Goal: Book appointment/travel/reservation

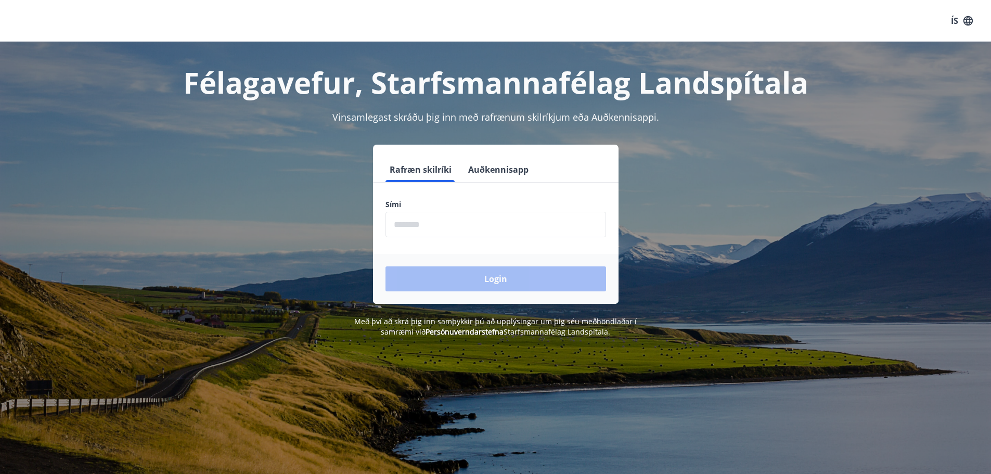
click at [443, 228] on input "phone" at bounding box center [495, 224] width 221 height 25
type input "********"
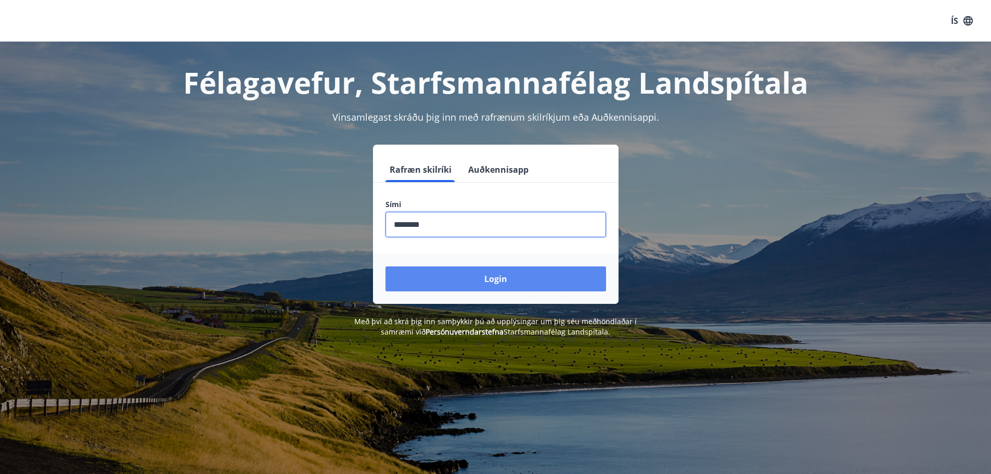
click at [486, 283] on button "Login" at bounding box center [495, 278] width 221 height 25
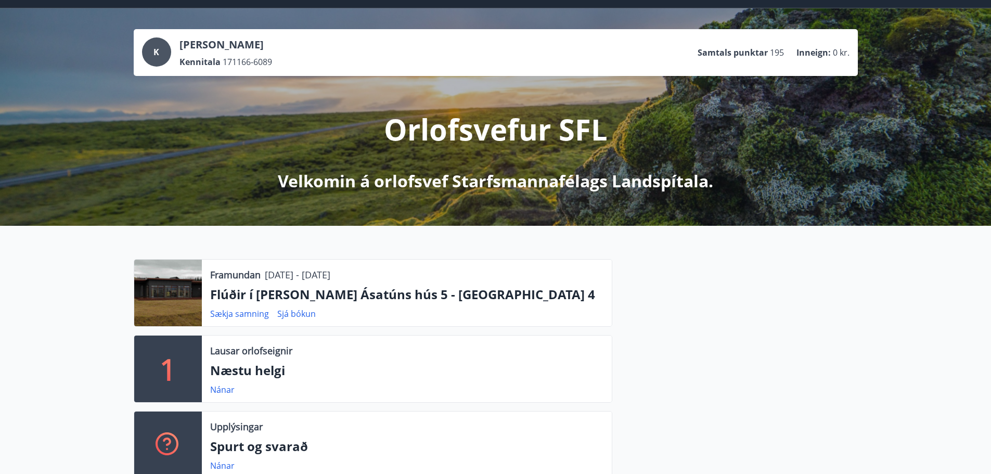
scroll to position [104, 0]
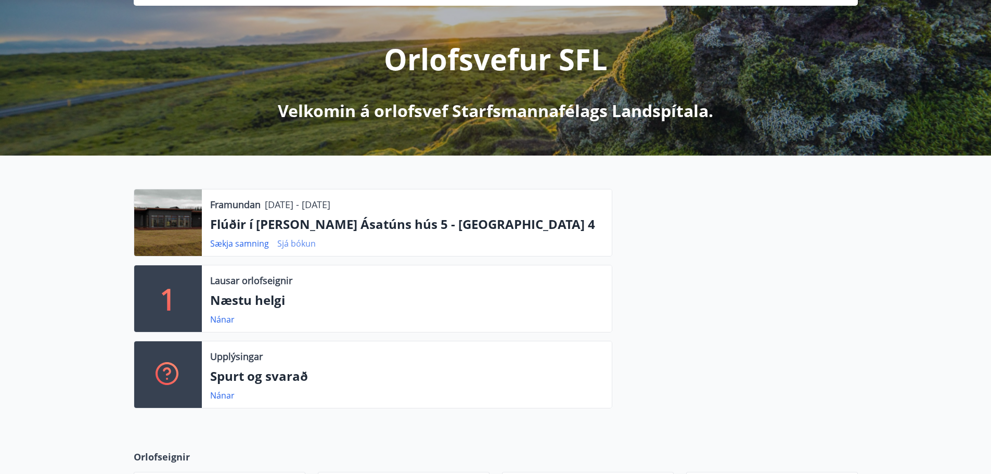
click at [297, 243] on link "Sjá bókun" at bounding box center [296, 243] width 38 height 11
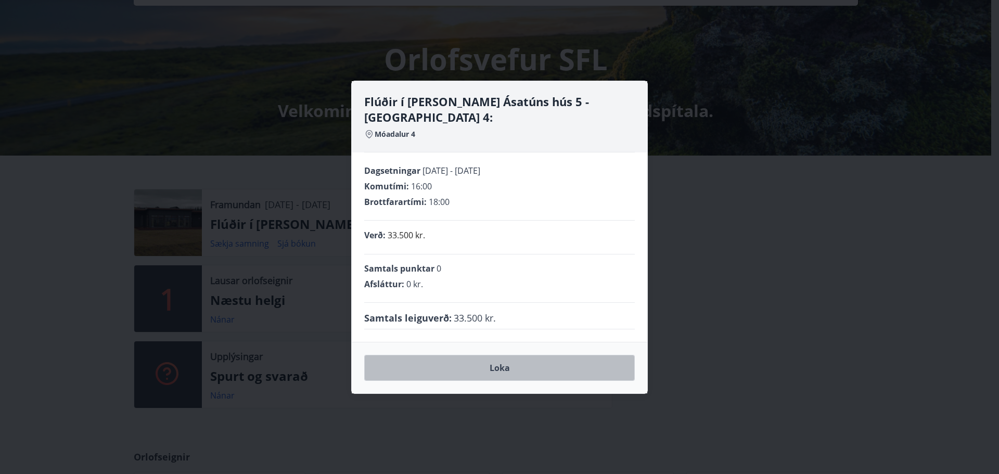
click at [509, 362] on button "Loka" at bounding box center [499, 368] width 271 height 26
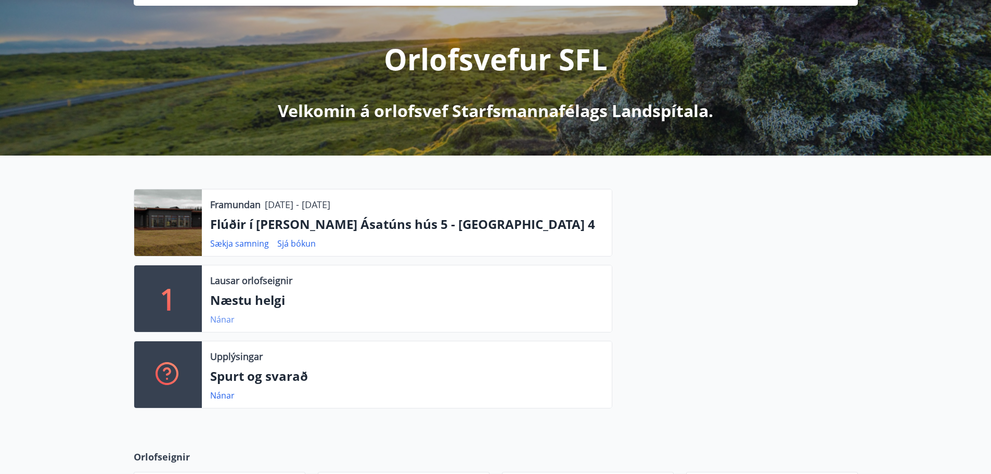
click at [225, 317] on link "Nánar" at bounding box center [222, 319] width 24 height 11
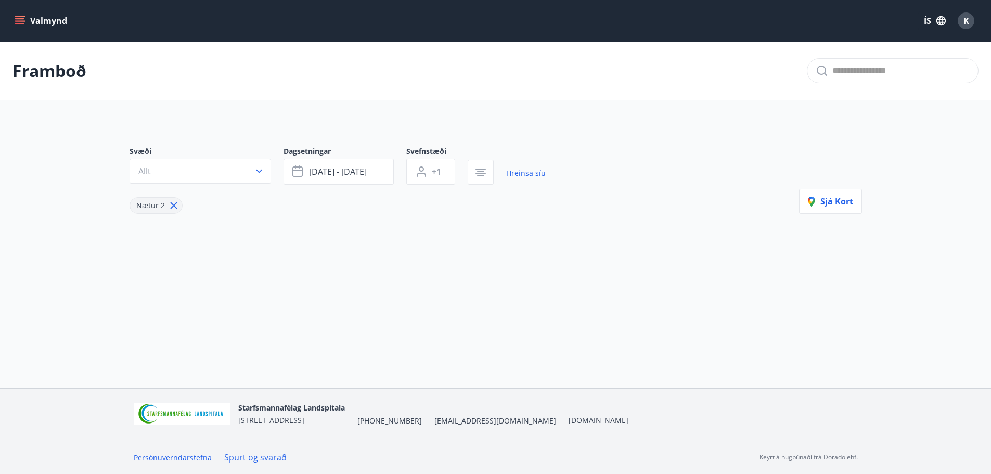
type input "*"
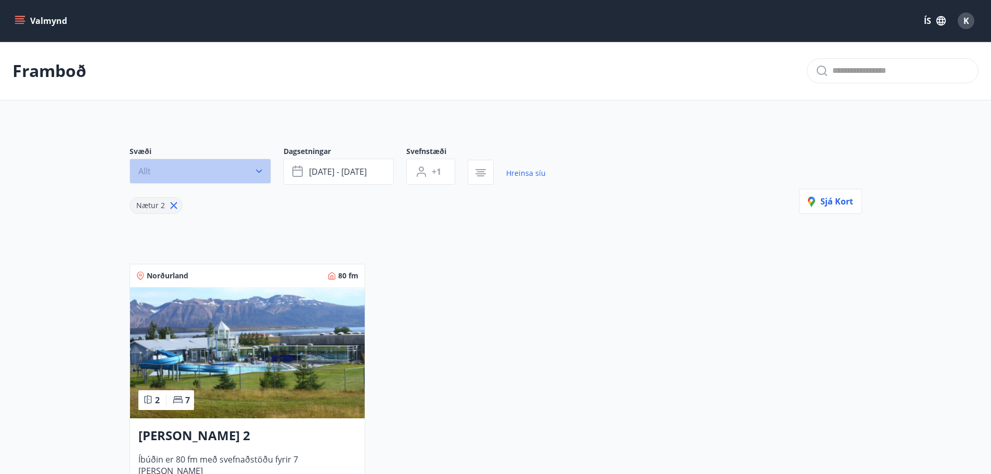
click at [260, 171] on icon "button" at bounding box center [259, 171] width 10 height 10
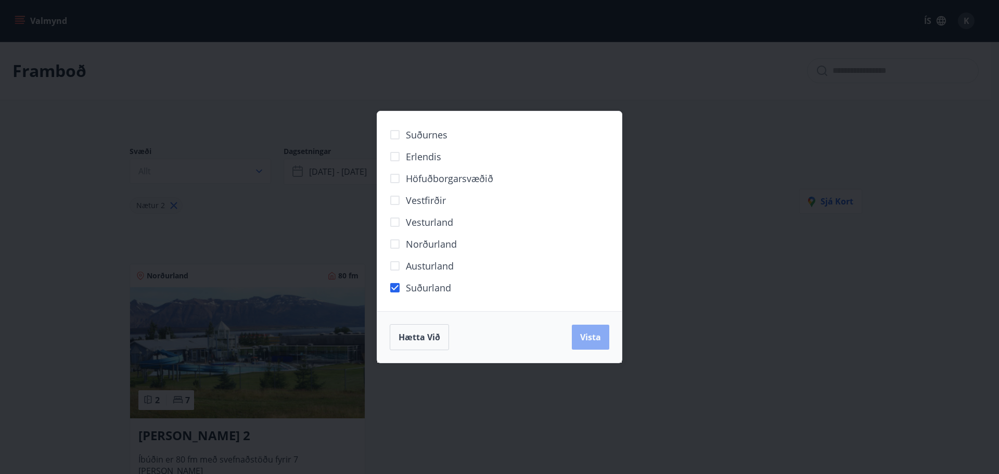
click at [590, 338] on span "Vista" at bounding box center [590, 336] width 21 height 11
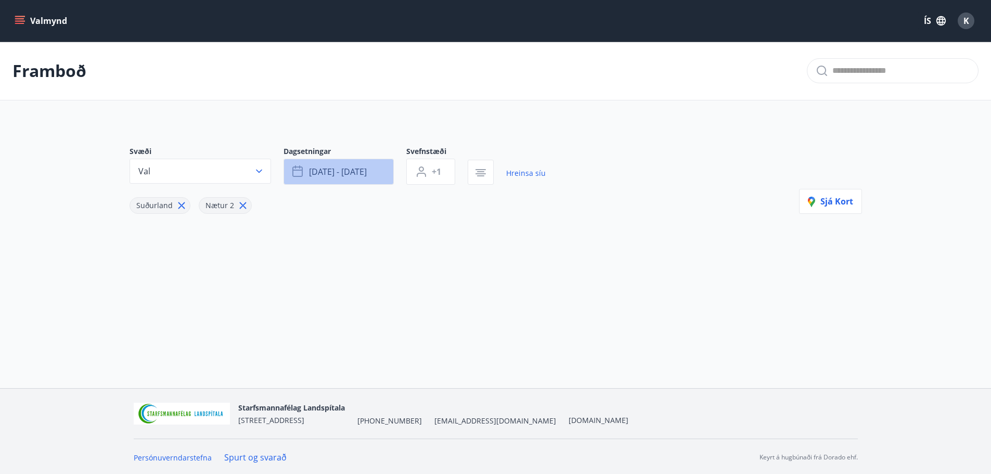
click at [380, 170] on button "ágú 29 - sep 01" at bounding box center [339, 172] width 110 height 26
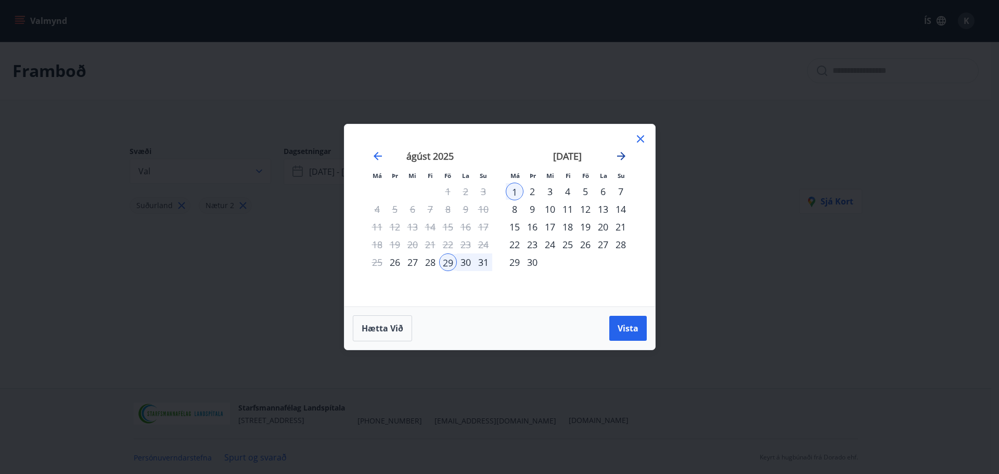
click at [623, 152] on icon "Move forward to switch to the next month." at bounding box center [621, 156] width 12 height 12
click at [567, 229] on div "18" at bounding box center [568, 227] width 18 height 18
click at [620, 333] on span "Vista" at bounding box center [628, 328] width 21 height 11
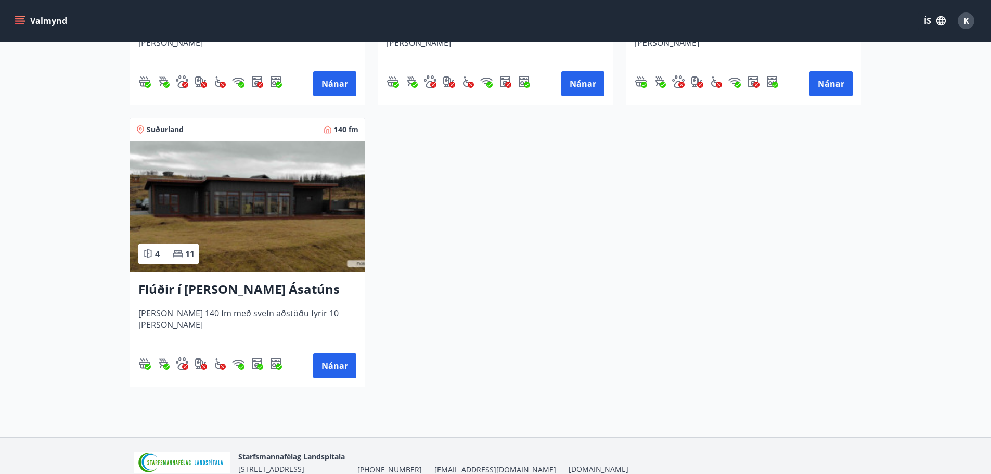
scroll to position [728, 0]
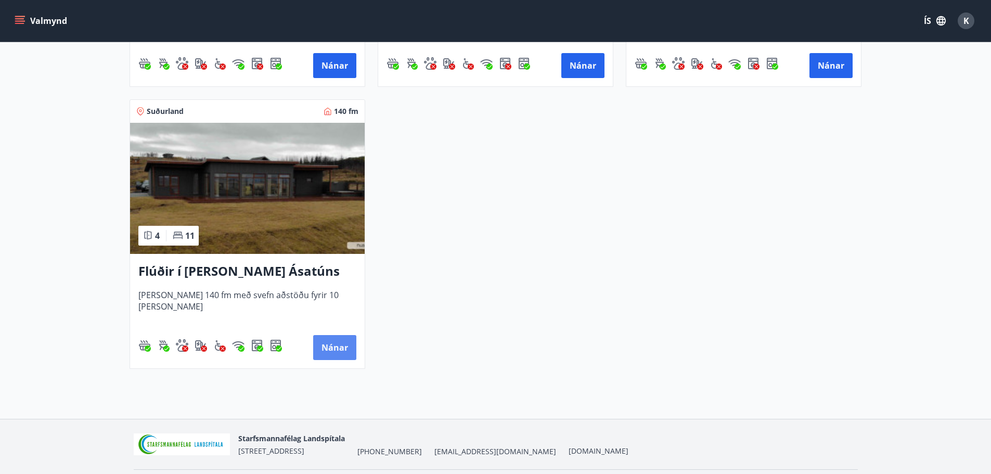
click at [315, 351] on button "Nánar" at bounding box center [334, 347] width 43 height 25
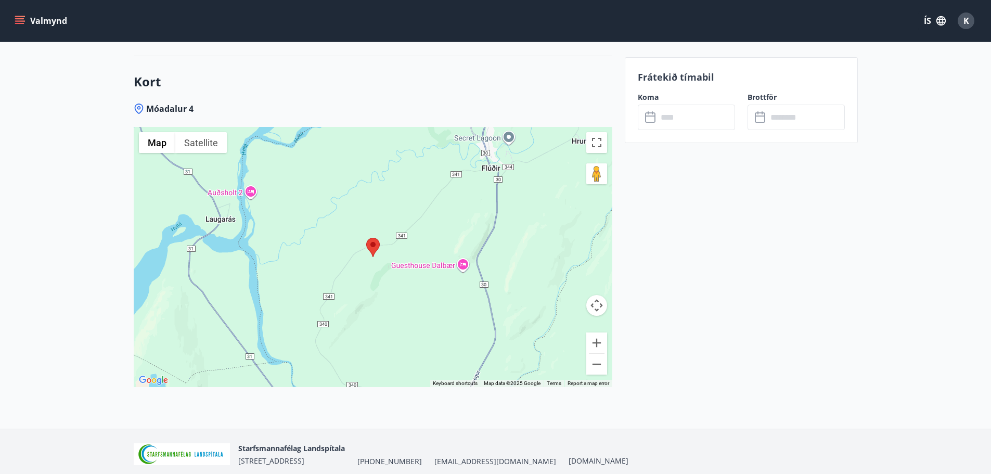
scroll to position [1644, 0]
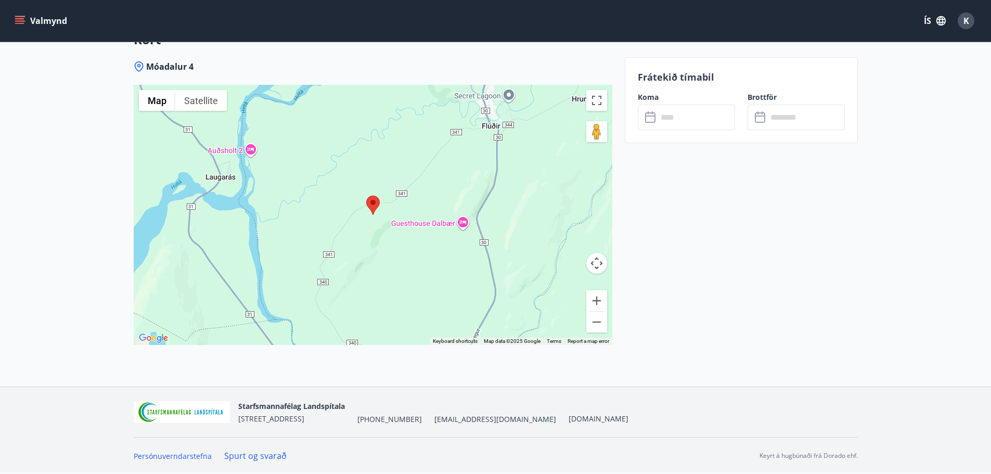
click at [670, 111] on input "text" at bounding box center [697, 117] width 78 height 25
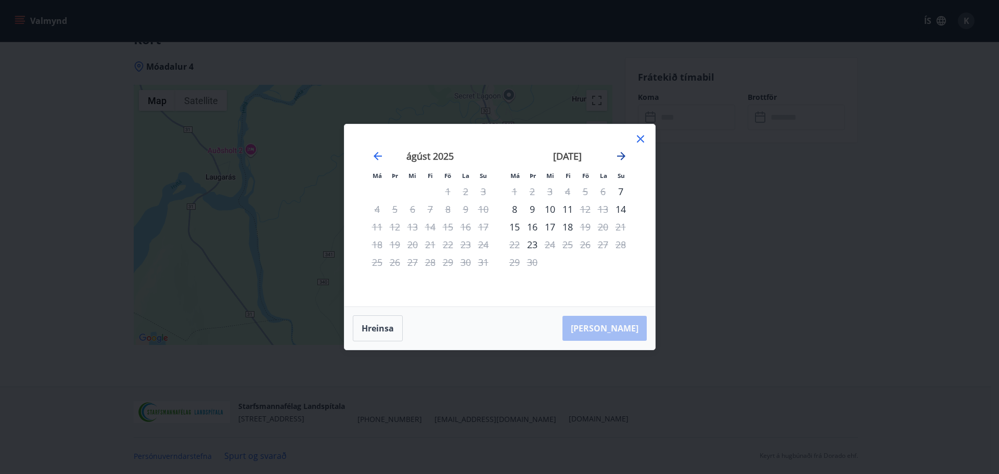
click at [620, 153] on icon "Move forward to switch to the next month." at bounding box center [621, 156] width 12 height 12
click at [571, 226] on div "18" at bounding box center [568, 227] width 18 height 18
click at [587, 226] on div "19" at bounding box center [585, 227] width 18 height 18
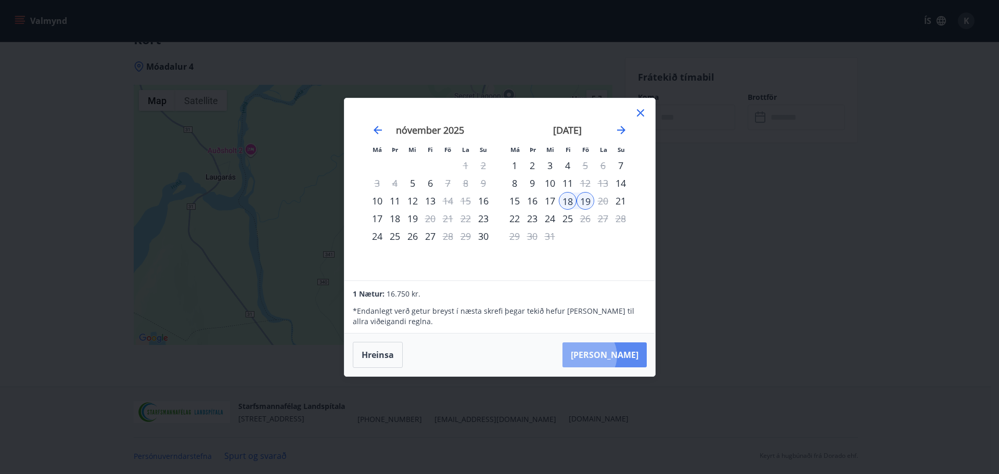
click at [617, 355] on button "Taka Frá" at bounding box center [604, 354] width 84 height 25
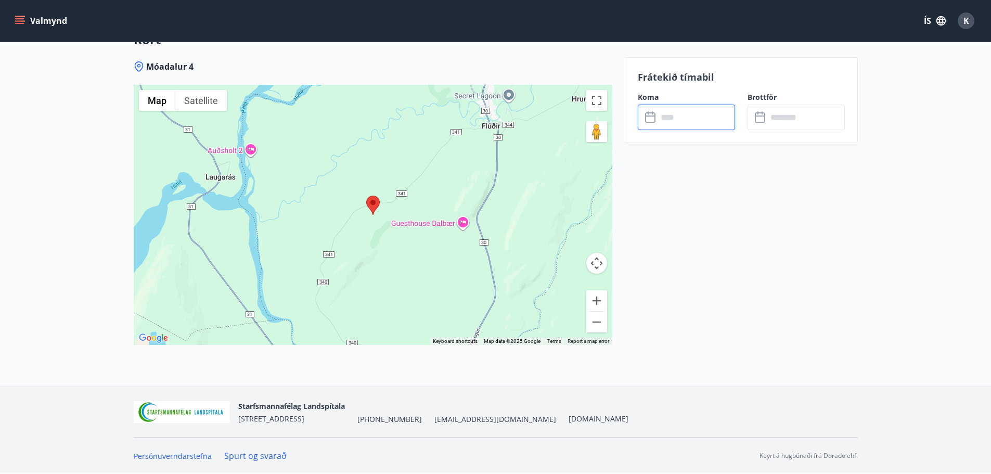
type input "******"
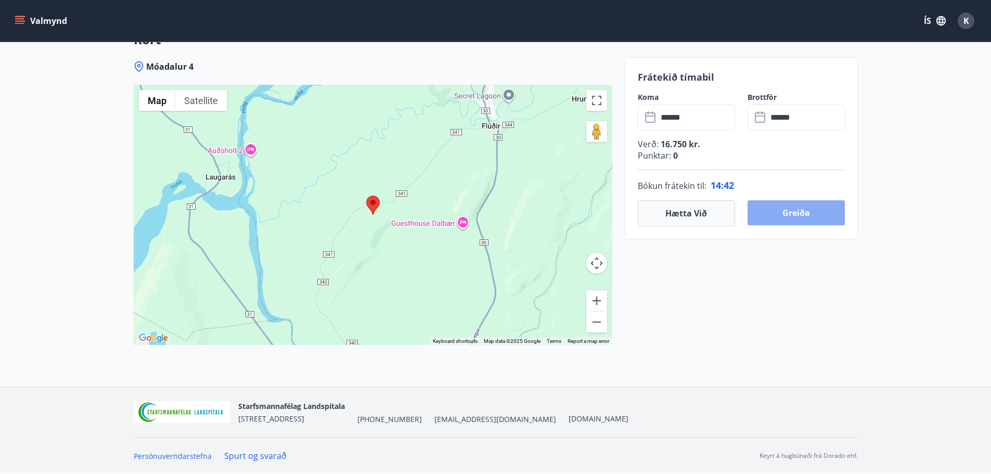
click at [786, 212] on button "Greiða" at bounding box center [796, 212] width 97 height 25
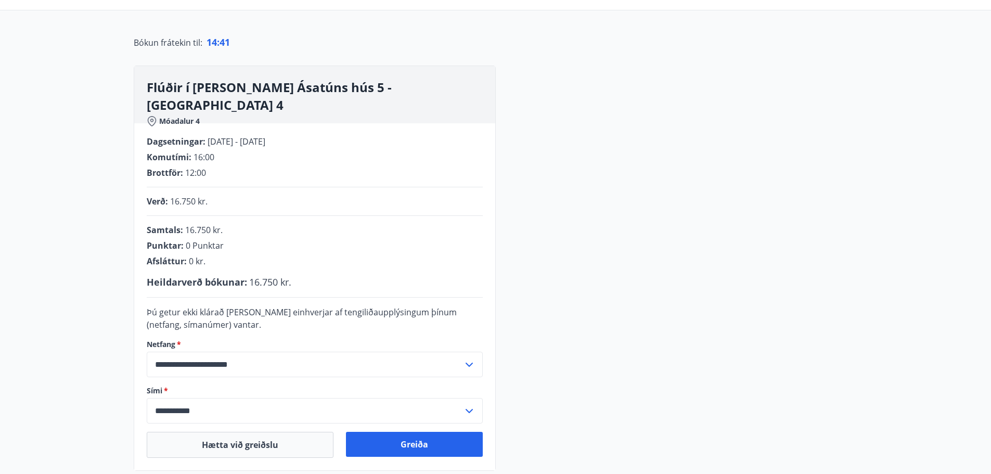
scroll to position [214, 0]
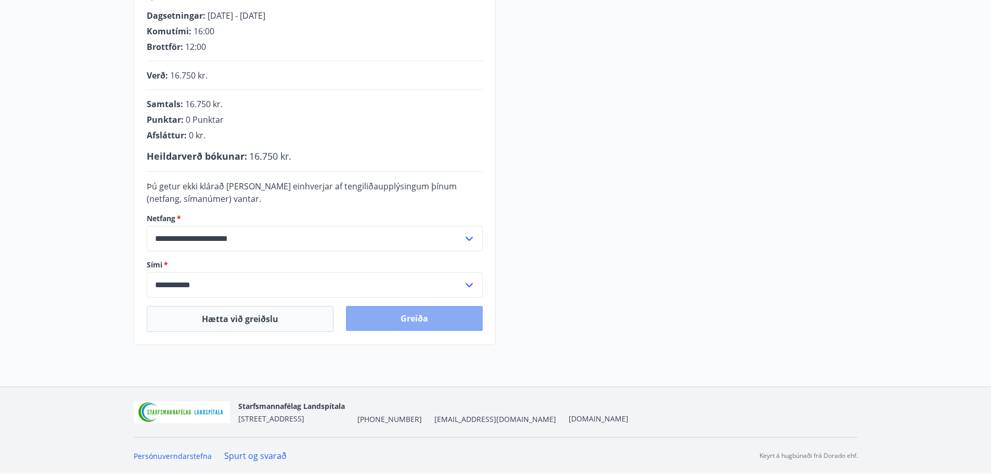
click at [397, 319] on button "Greiða" at bounding box center [414, 318] width 137 height 25
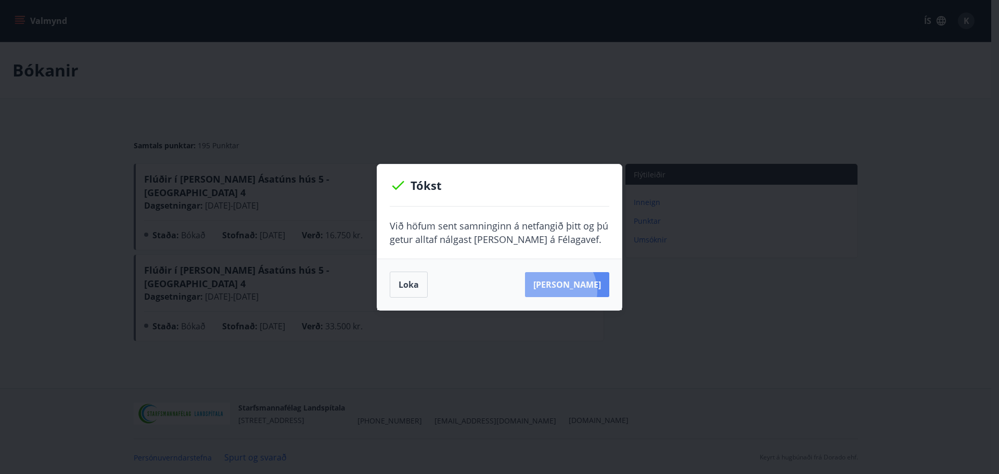
click at [569, 291] on button "Sjá samning" at bounding box center [567, 284] width 84 height 25
click at [409, 279] on button "Loka" at bounding box center [409, 285] width 38 height 26
